Goal: Information Seeking & Learning: Learn about a topic

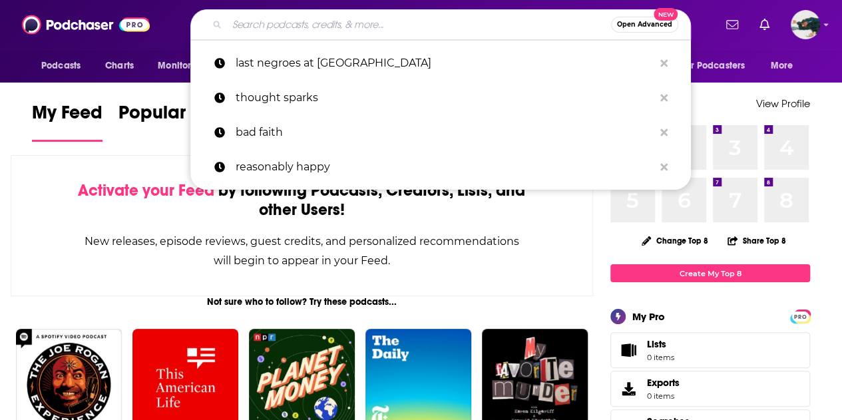
click at [401, 27] on input "Search podcasts, credits, & more..." at bounding box center [419, 24] width 384 height 21
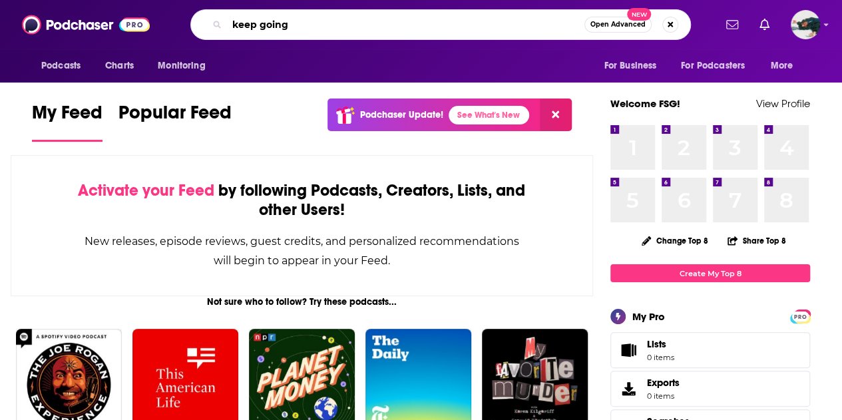
type input "keep going"
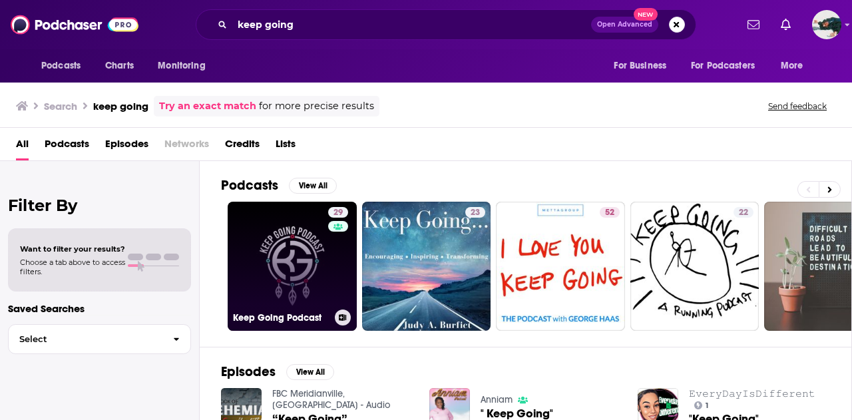
click at [311, 289] on link "29 Keep Going Podcast" at bounding box center [292, 266] width 129 height 129
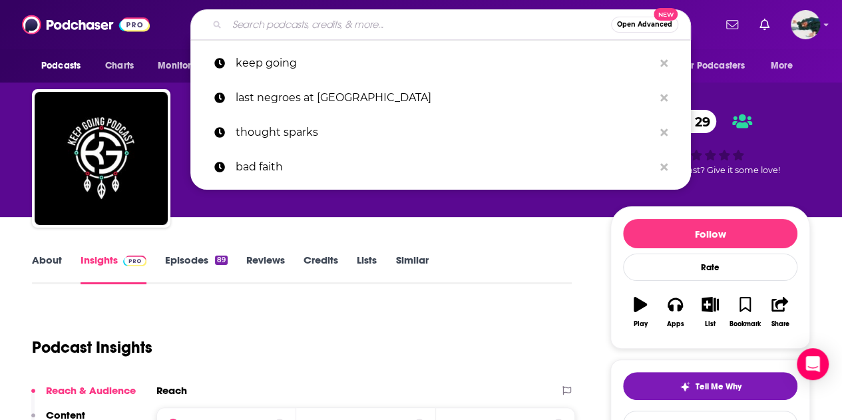
click at [310, 15] on input "Search podcasts, credits, & more..." at bounding box center [419, 24] width 384 height 21
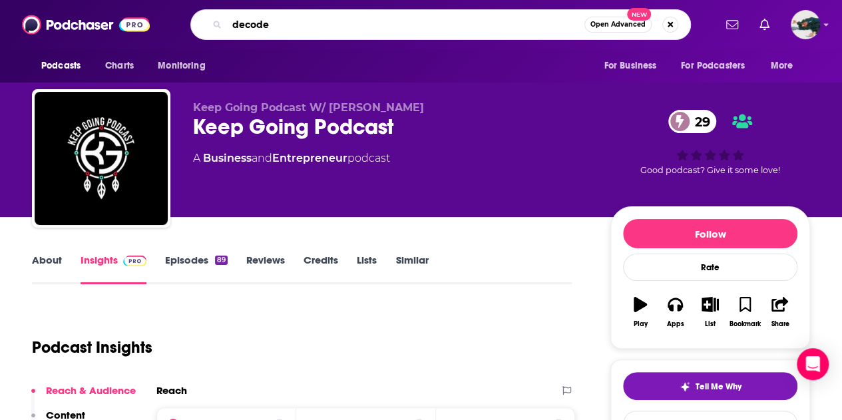
type input "decoder"
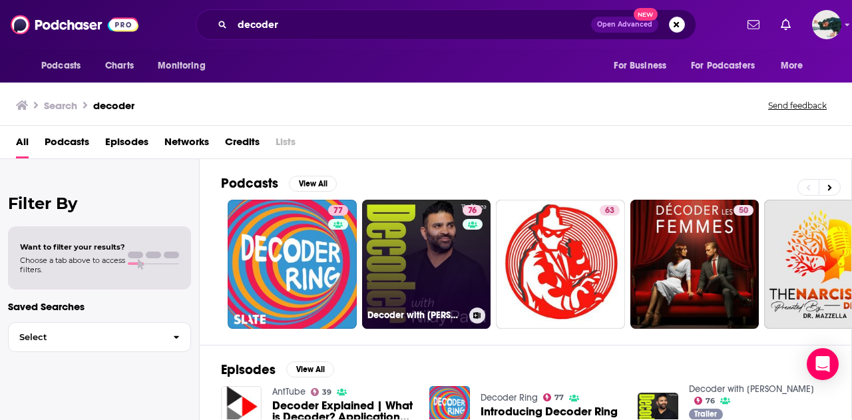
click at [470, 256] on div "76" at bounding box center [473, 256] width 23 height 102
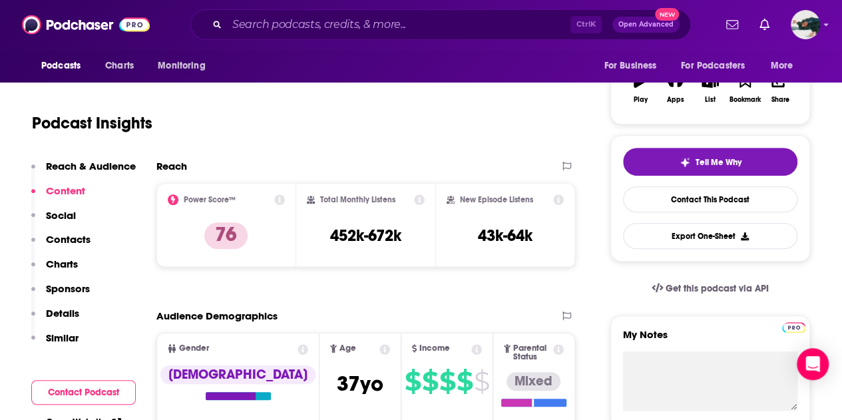
scroll to position [224, 0]
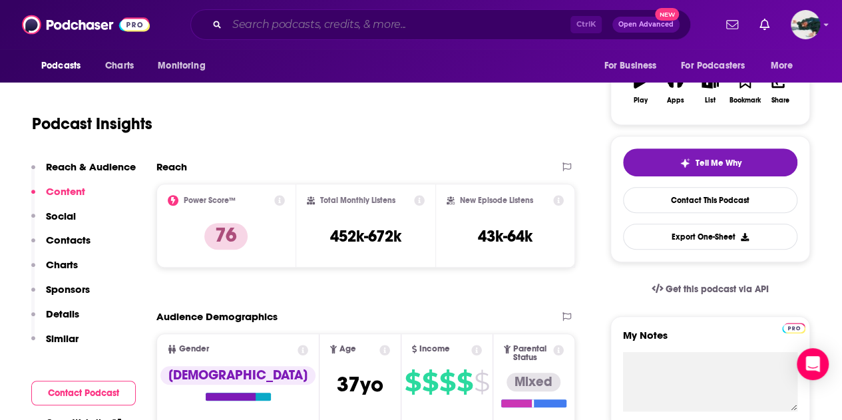
click at [301, 30] on input "Search podcasts, credits, & more..." at bounding box center [398, 24] width 343 height 21
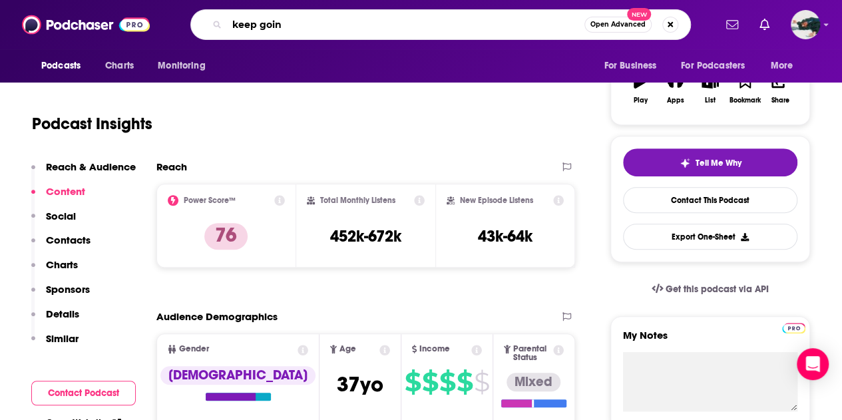
type input "keep going"
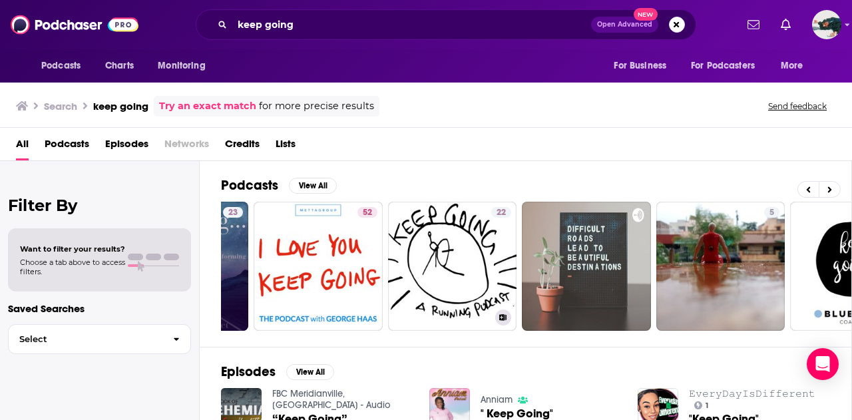
scroll to position [0, 243]
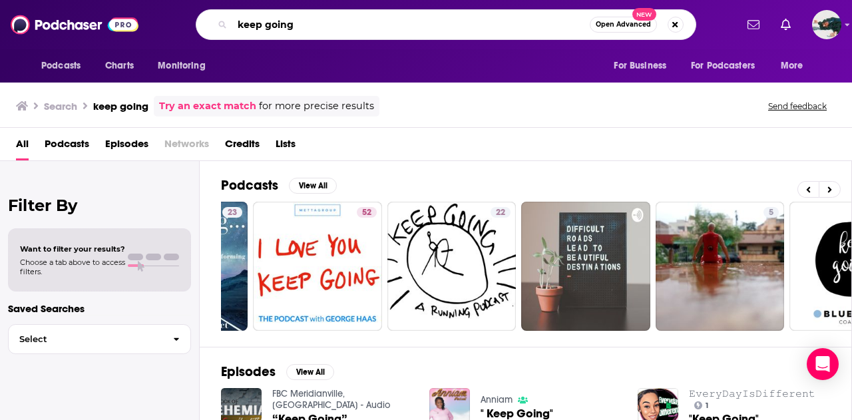
click at [338, 24] on input "keep going" at bounding box center [410, 24] width 357 height 21
type input "keep going guide"
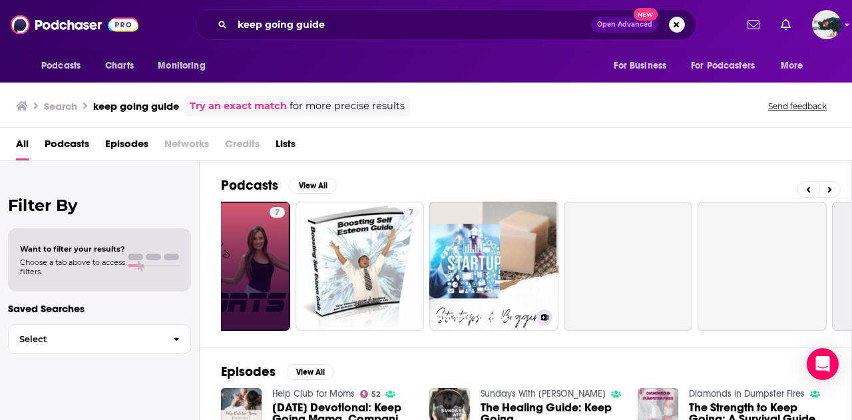
scroll to position [0, 340]
